Goal: Task Accomplishment & Management: Use online tool/utility

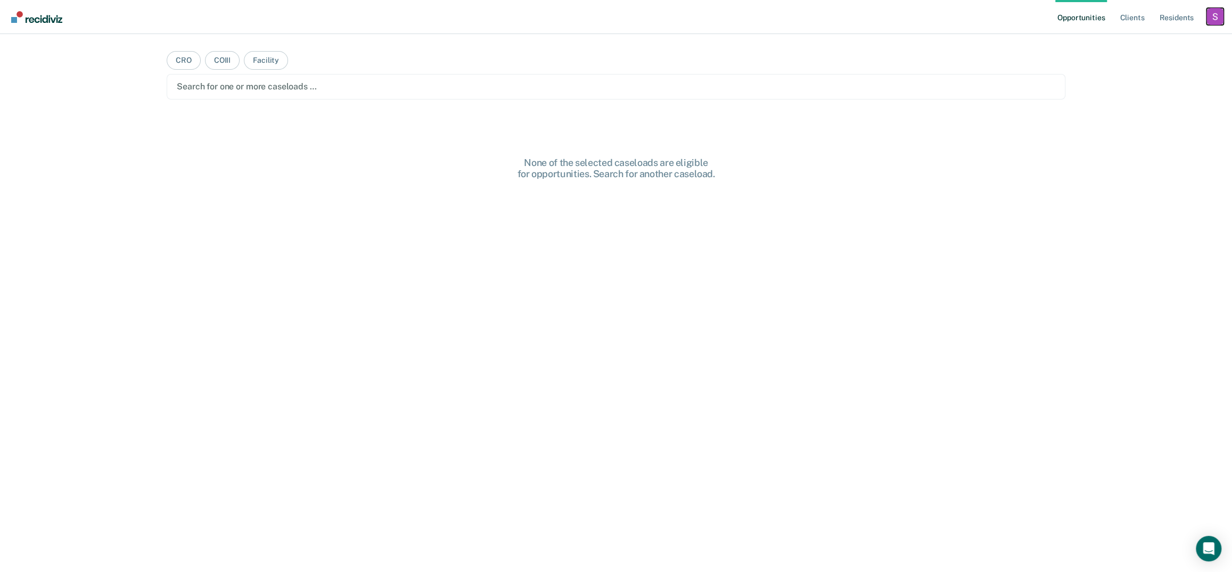
click at [1208, 12] on div "Profile dropdown button" at bounding box center [1214, 16] width 17 height 17
click at [1148, 43] on link "Profile" at bounding box center [1172, 43] width 86 height 9
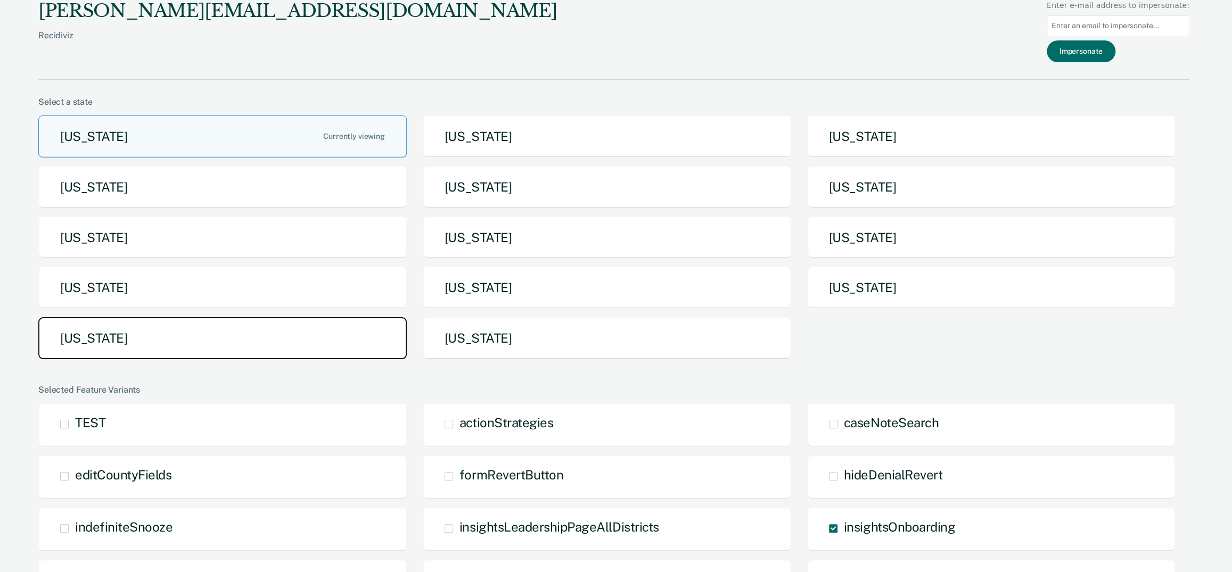
click at [280, 328] on button "[US_STATE]" at bounding box center [222, 338] width 368 height 42
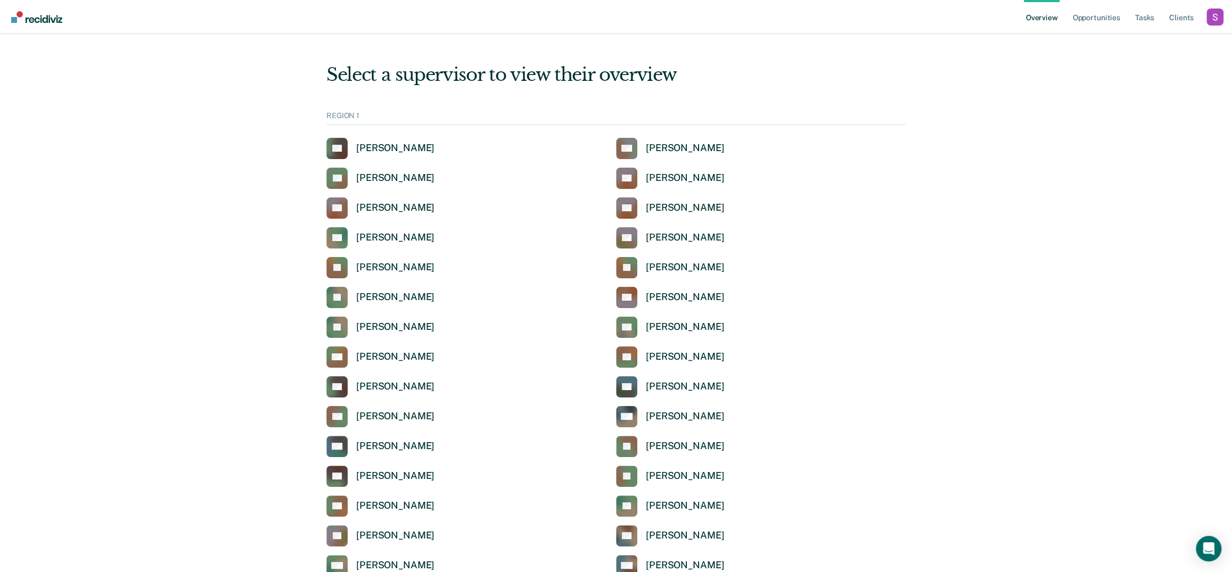
scroll to position [2005, 0]
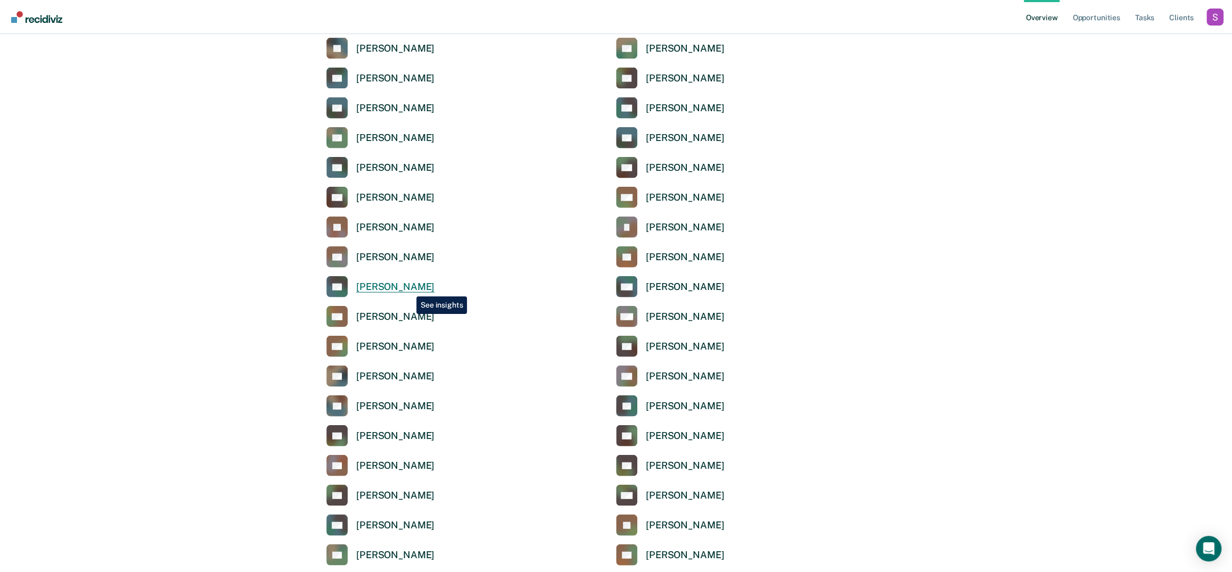
click at [365, 278] on link "HL [PERSON_NAME]" at bounding box center [380, 286] width 108 height 21
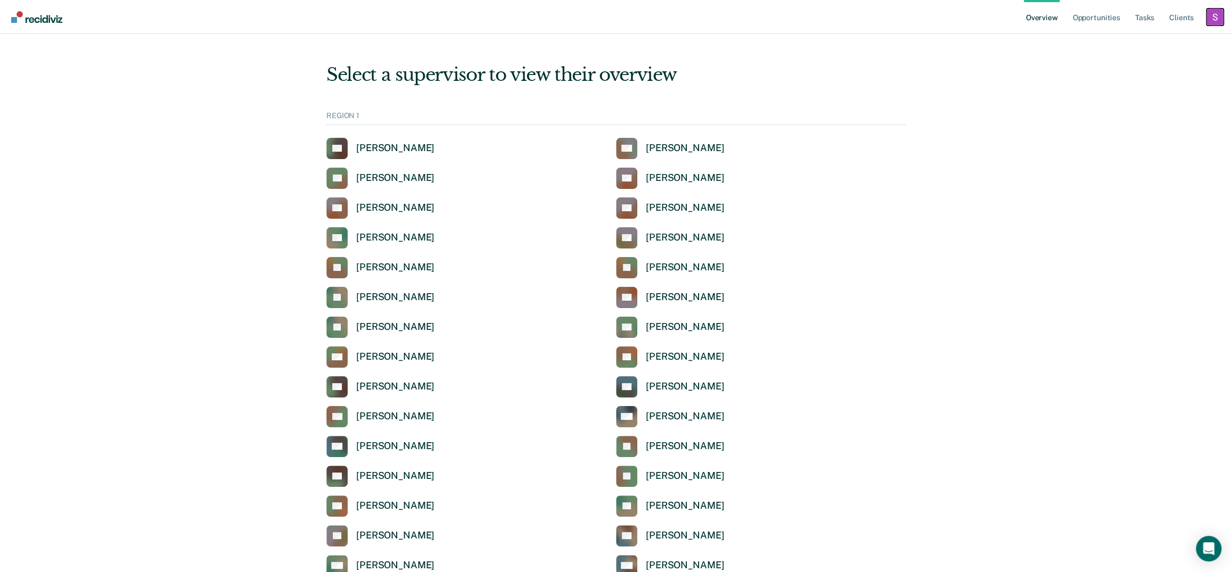
click at [1211, 19] on div "Profile dropdown button" at bounding box center [1214, 17] width 17 height 17
click at [1144, 44] on link "Profile" at bounding box center [1172, 42] width 86 height 9
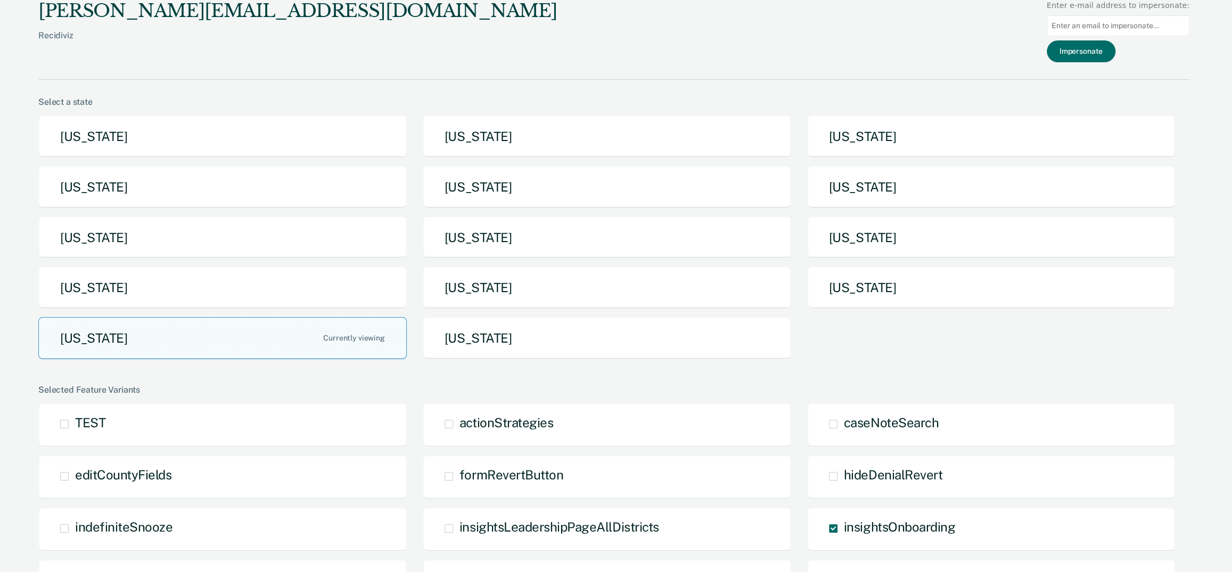
click at [1067, 22] on input at bounding box center [1117, 25] width 143 height 21
paste input "Regina.Caballero@tdcj.texas.gov"
type input "Regina.Caballero@tdcj.texas.gov"
click at [1085, 45] on button "Impersonate" at bounding box center [1080, 51] width 69 height 22
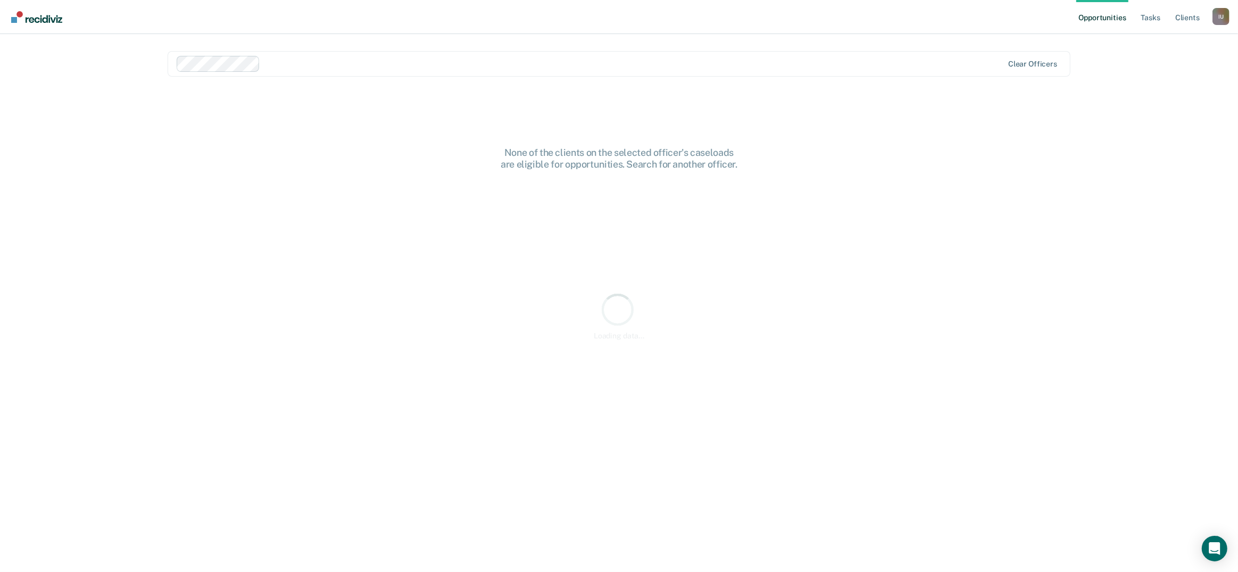
click at [1135, 24] on ul "Opportunities Tasks Client s" at bounding box center [1145, 17] width 136 height 34
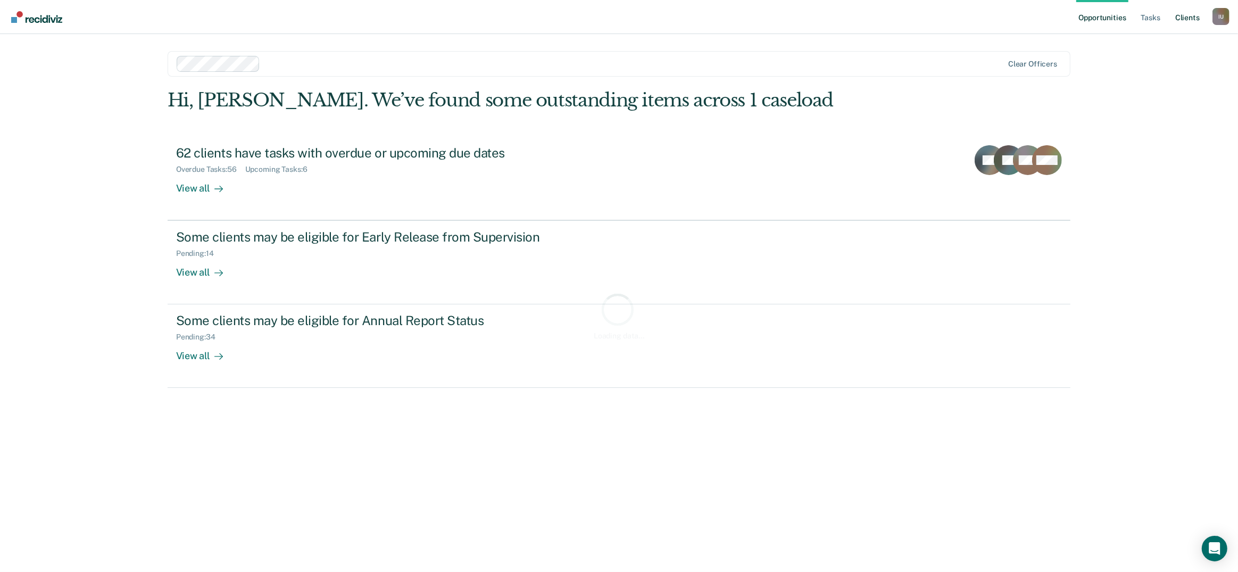
click at [1193, 15] on link "Client s" at bounding box center [1188, 17] width 29 height 34
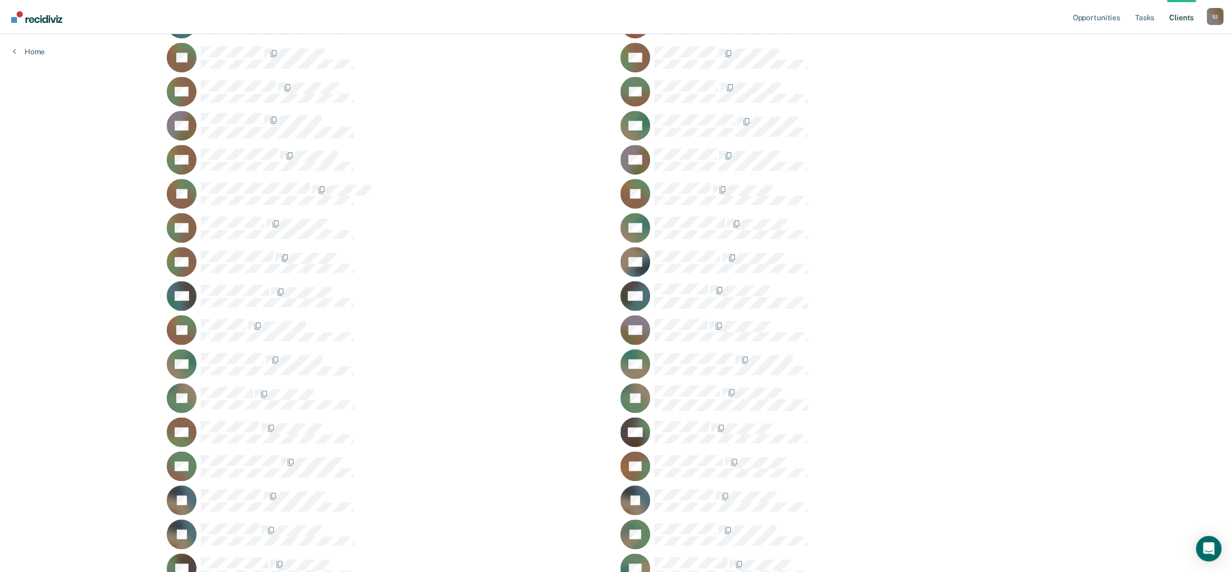
scroll to position [1448, 0]
